Goal: Use online tool/utility: Utilize a website feature to perform a specific function

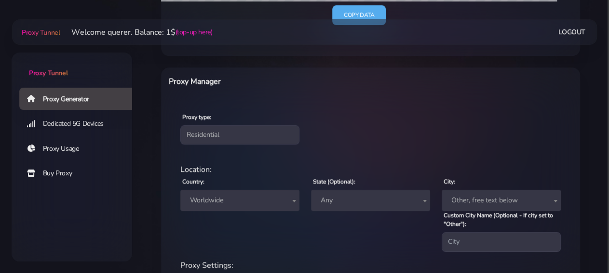
scroll to position [301, 0]
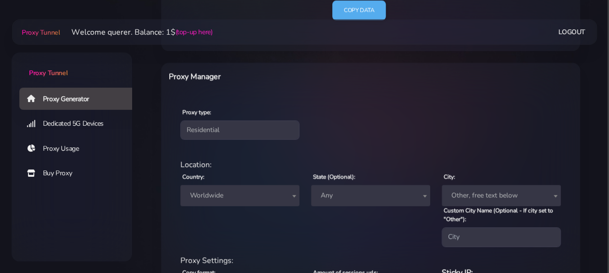
click at [259, 192] on span "Worldwide" at bounding box center [240, 195] width 108 height 13
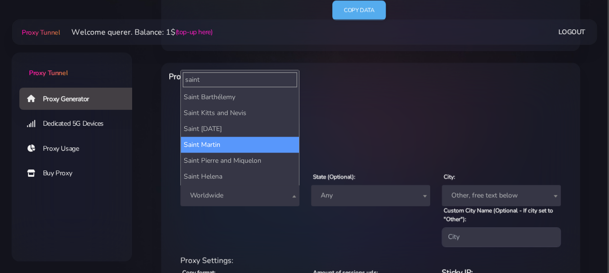
type input "saint"
select select "MF"
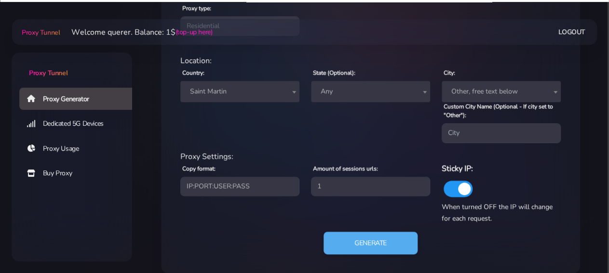
scroll to position [417, 0]
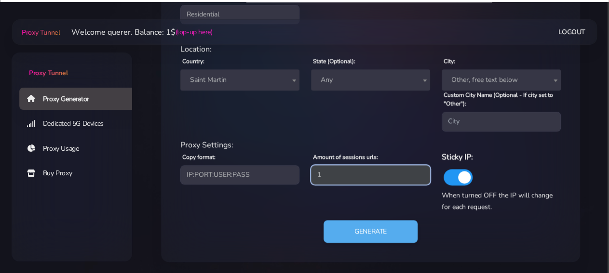
click at [368, 172] on input "1" at bounding box center [370, 174] width 119 height 19
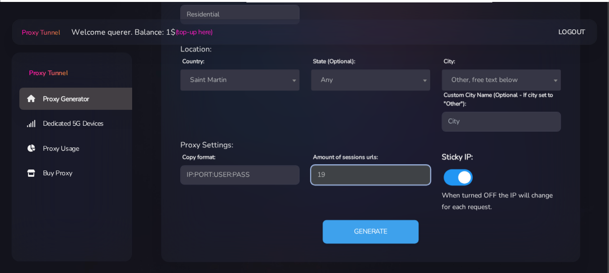
type input "19"
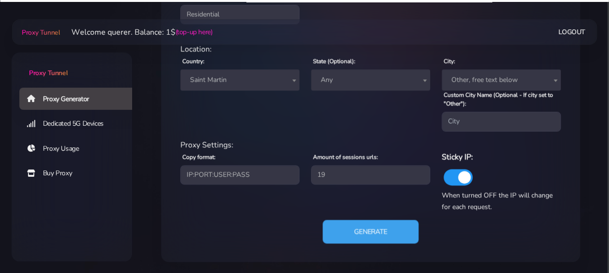
click at [373, 240] on button "Generate" at bounding box center [371, 232] width 96 height 24
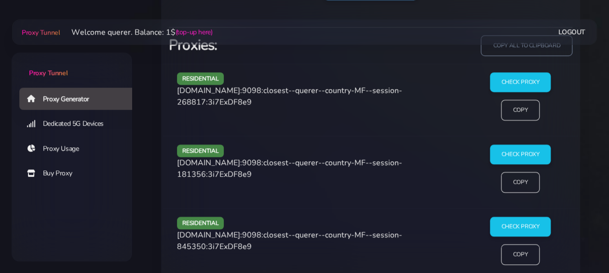
scroll to position [667, 0]
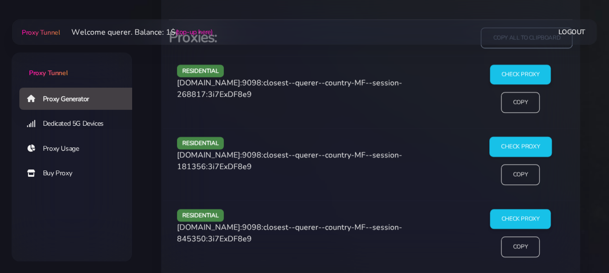
click at [541, 141] on input "Check Proxy" at bounding box center [520, 147] width 62 height 20
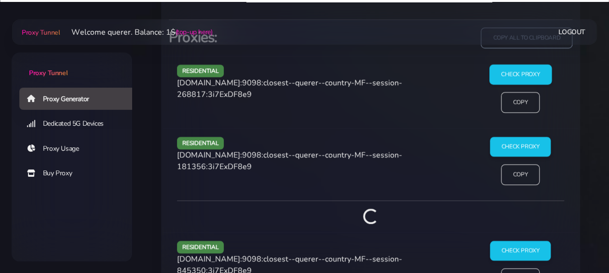
click at [506, 72] on input "Check Proxy" at bounding box center [520, 75] width 62 height 20
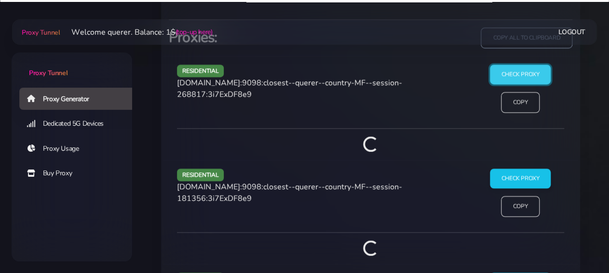
scroll to position [818, 0]
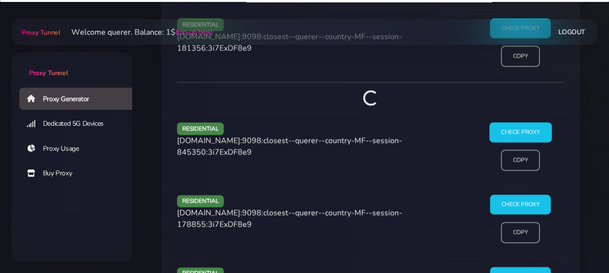
click at [532, 125] on input "Check Proxy" at bounding box center [520, 132] width 62 height 20
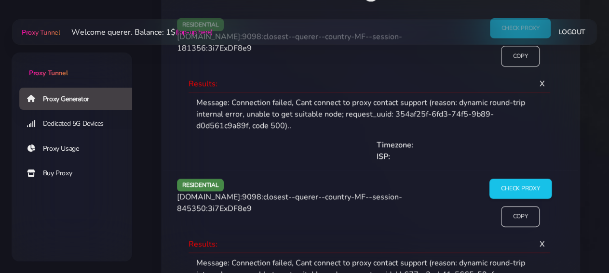
click at [521, 188] on input "Check Proxy" at bounding box center [520, 189] width 62 height 20
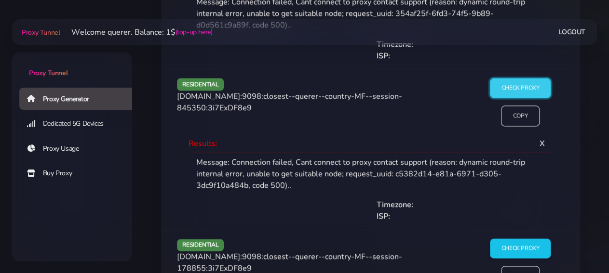
scroll to position [1068, 0]
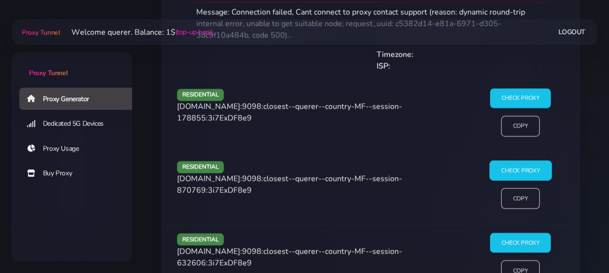
click at [526, 168] on input "Check Proxy" at bounding box center [520, 171] width 62 height 20
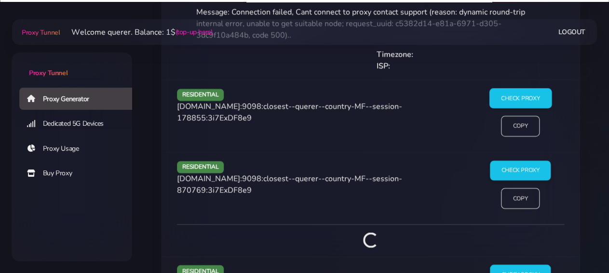
click at [521, 98] on input "Check Proxy" at bounding box center [520, 99] width 62 height 20
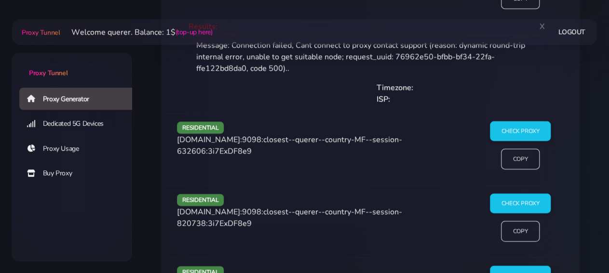
scroll to position [1369, 0]
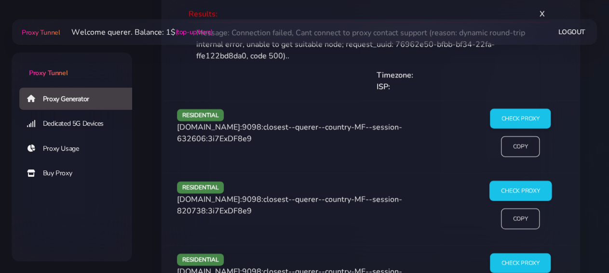
click at [510, 182] on input "Check Proxy" at bounding box center [520, 191] width 62 height 20
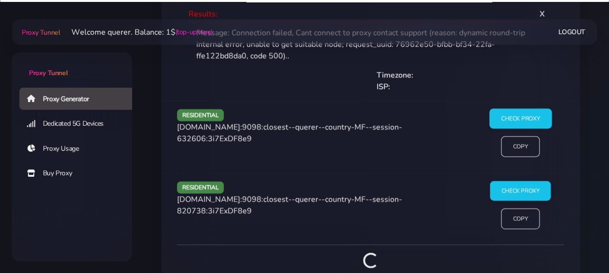
click at [513, 116] on input "Check Proxy" at bounding box center [520, 119] width 62 height 20
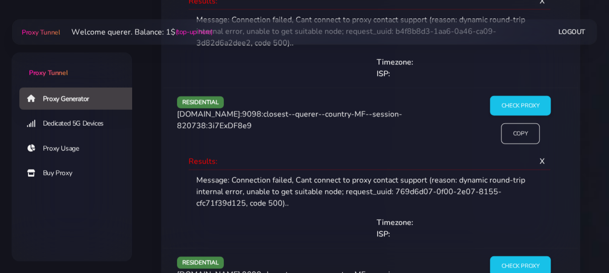
scroll to position [1570, 0]
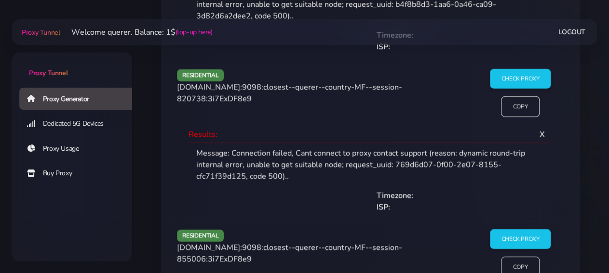
click at [347, 110] on div "residential [DOMAIN_NAME]:9098:closest--querer--country-MF--session-820738:3i7E…" at bounding box center [320, 97] width 299 height 56
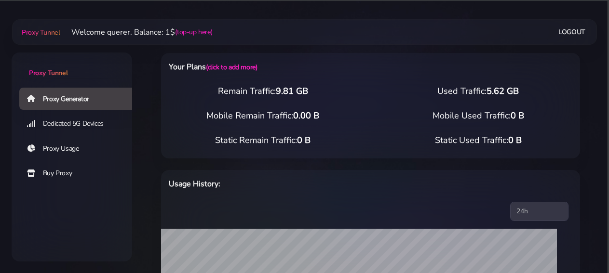
scroll to position [351, 0]
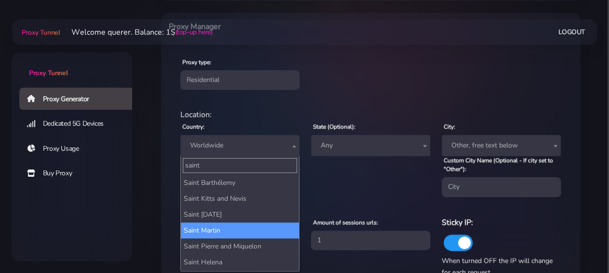
type input "saint"
select select "MF"
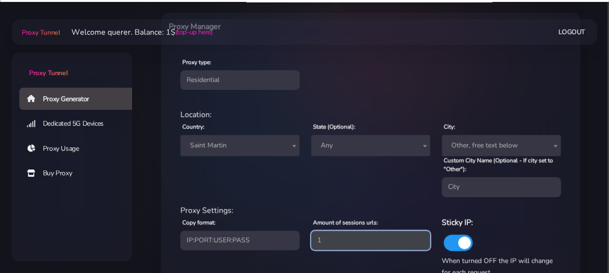
click at [366, 243] on input "1" at bounding box center [370, 240] width 119 height 19
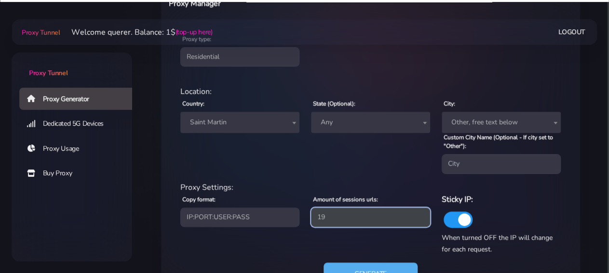
scroll to position [417, 0]
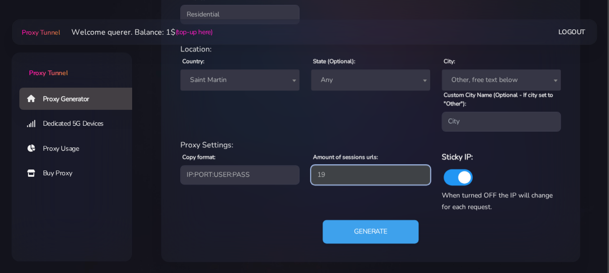
type input "19"
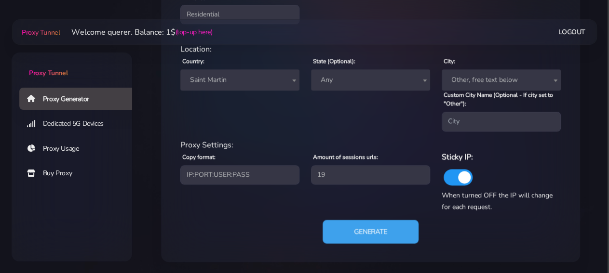
click at [358, 229] on button "Generate" at bounding box center [371, 232] width 96 height 24
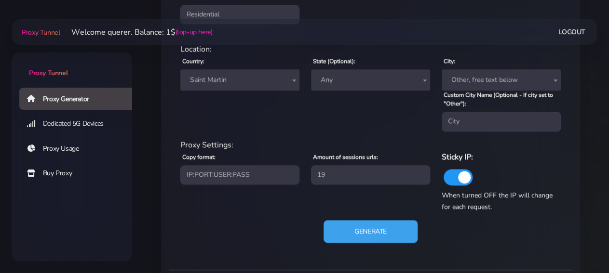
scroll to position [567, 0]
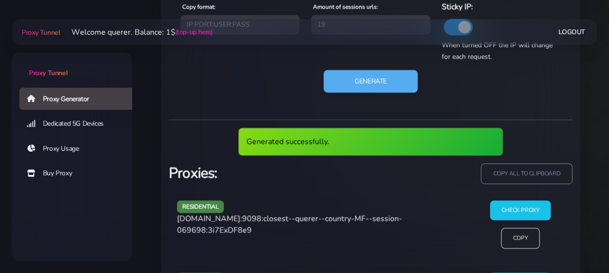
click at [523, 198] on div "residential agg.proxytunnel.io:9098:closest--querer--country-MF--session-069698…" at bounding box center [370, 228] width 415 height 72
click at [525, 204] on input "Check Proxy" at bounding box center [520, 211] width 62 height 20
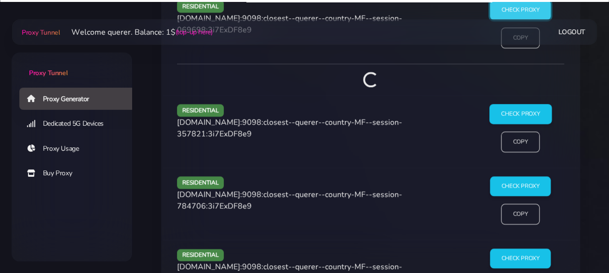
scroll to position [732, 0]
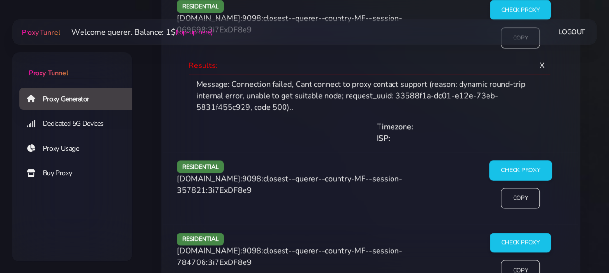
click at [525, 167] on input "Check Proxy" at bounding box center [520, 171] width 62 height 20
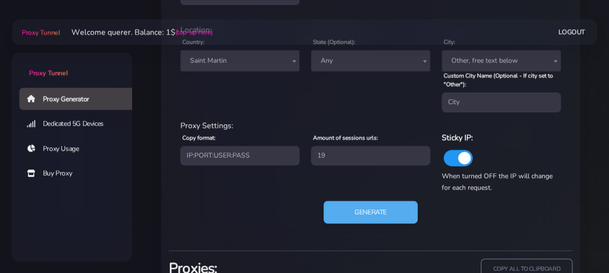
scroll to position [431, 0]
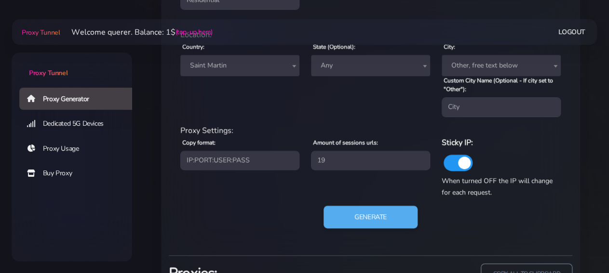
click at [256, 62] on span "Saint Martin" at bounding box center [240, 65] width 108 height 13
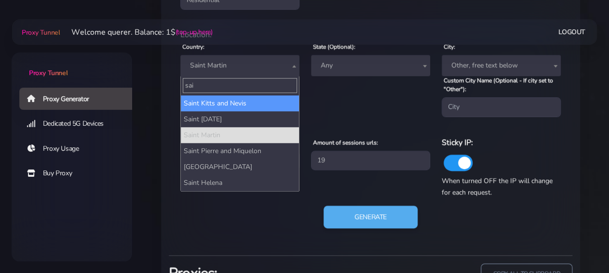
scroll to position [15, 0]
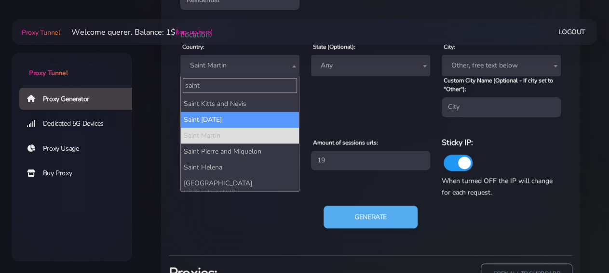
type input "saint"
select select "LC"
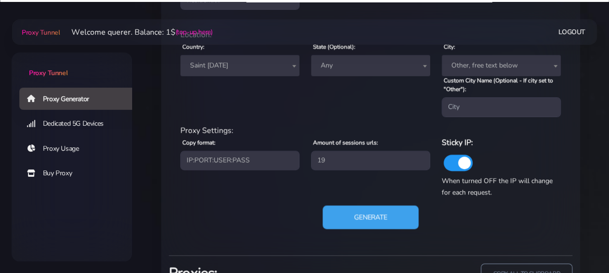
click at [357, 224] on button "Generate" at bounding box center [371, 217] width 96 height 24
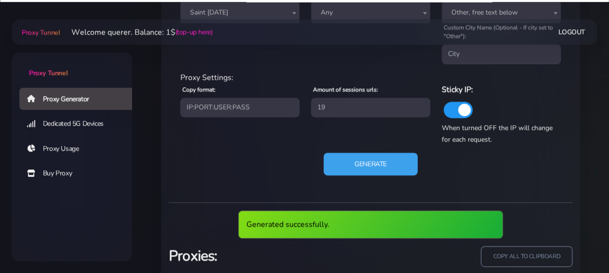
scroll to position [632, 0]
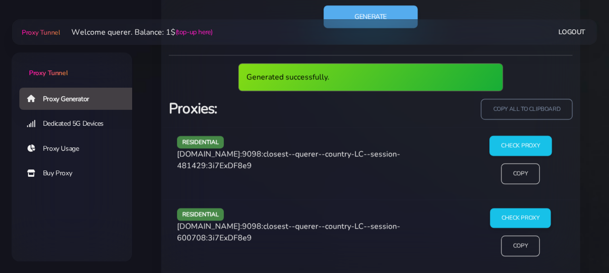
click at [527, 138] on input "Check Proxy" at bounding box center [520, 146] width 62 height 20
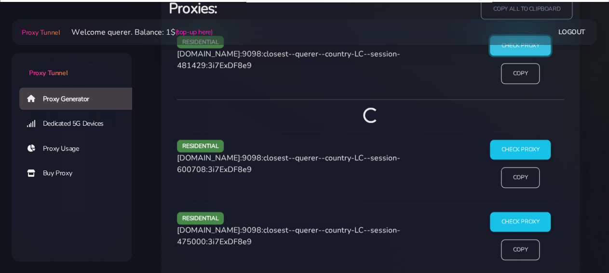
scroll to position [697, 0]
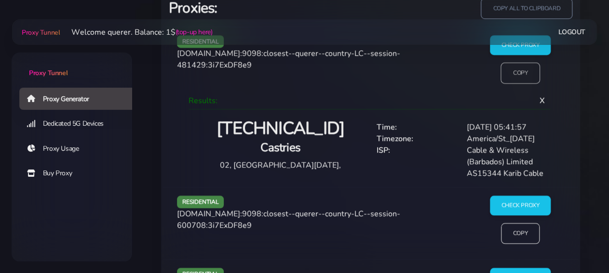
click at [522, 76] on input "Copy" at bounding box center [520, 72] width 40 height 21
click at [524, 204] on input "Check Proxy" at bounding box center [520, 206] width 62 height 20
click at [513, 78] on input "Copy" at bounding box center [520, 72] width 40 height 21
